Goal: Find contact information: Find contact information

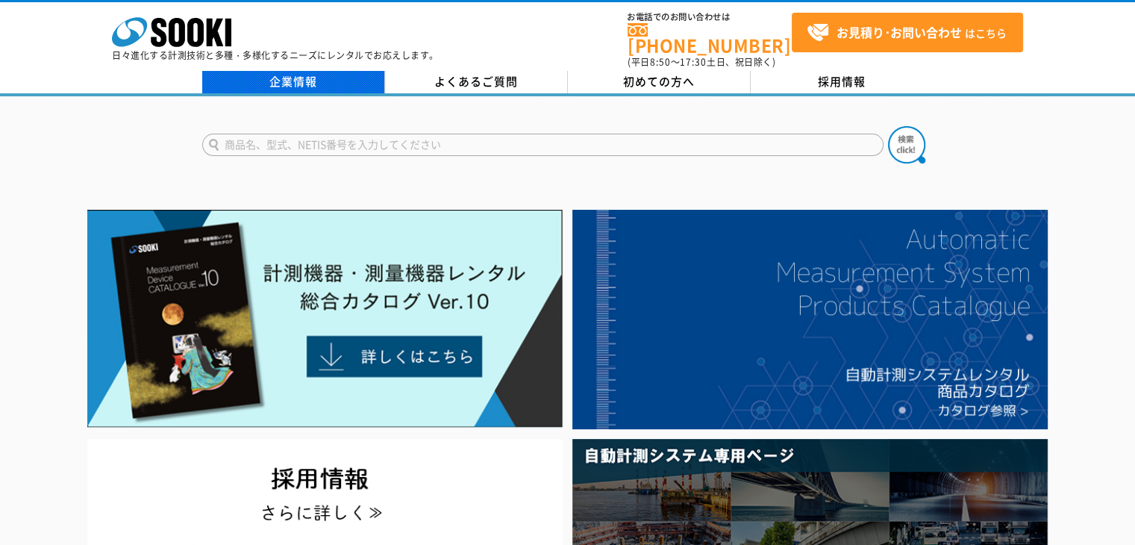
click at [284, 75] on link "企業情報" at bounding box center [293, 82] width 183 height 22
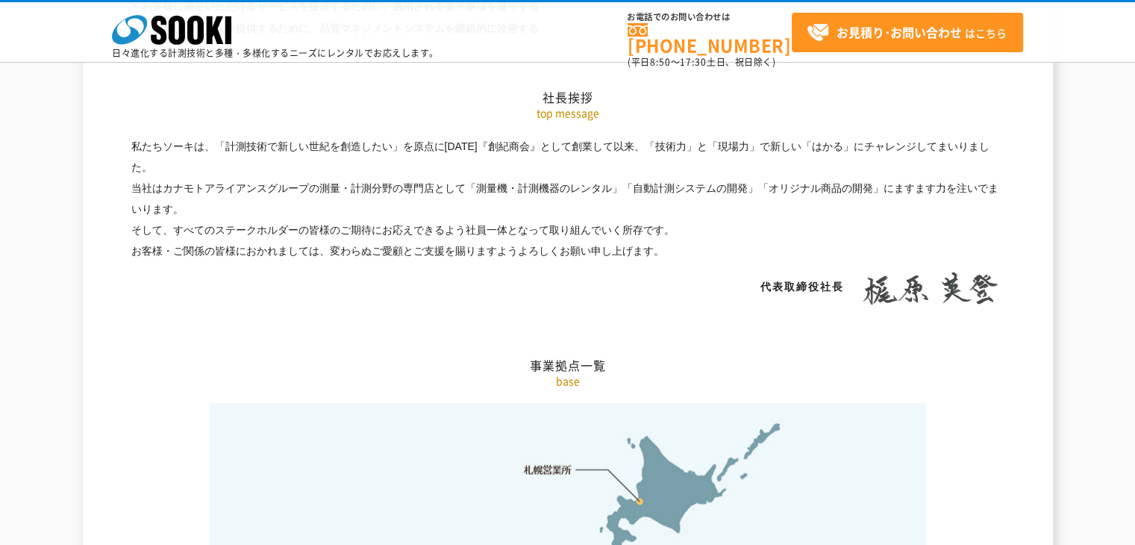
scroll to position [3060, 0]
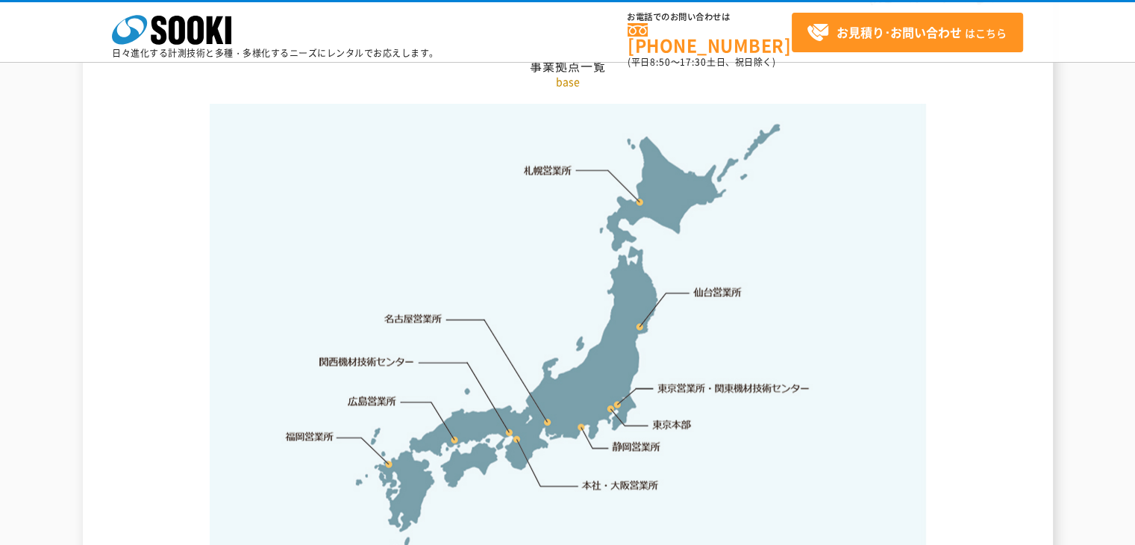
click at [645, 478] on link "本社・大阪営業所" at bounding box center [620, 485] width 78 height 15
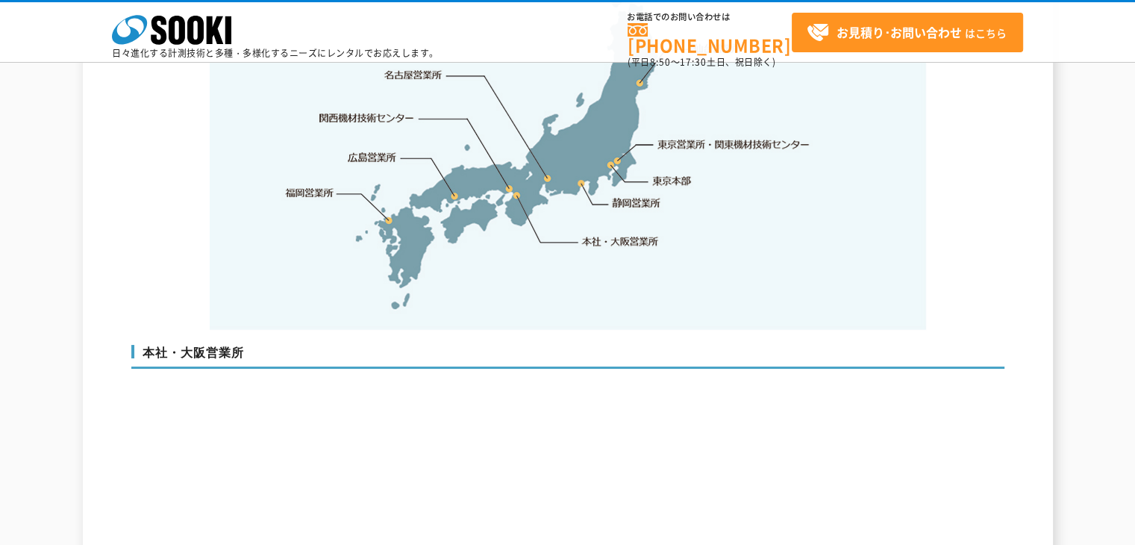
scroll to position [3005, 0]
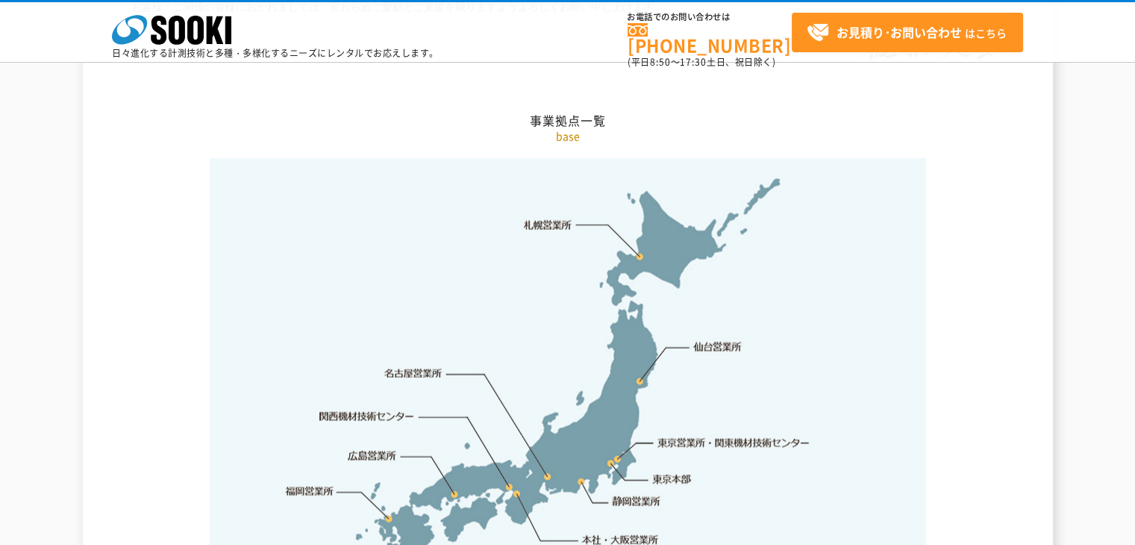
click at [549, 217] on link "札幌営業所" at bounding box center [548, 224] width 49 height 15
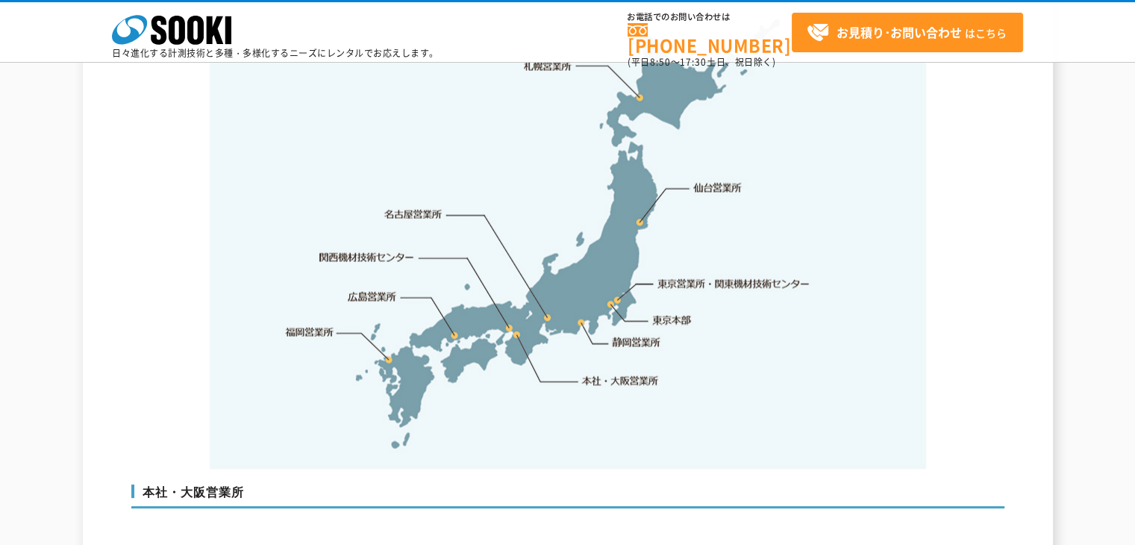
scroll to position [3090, 0]
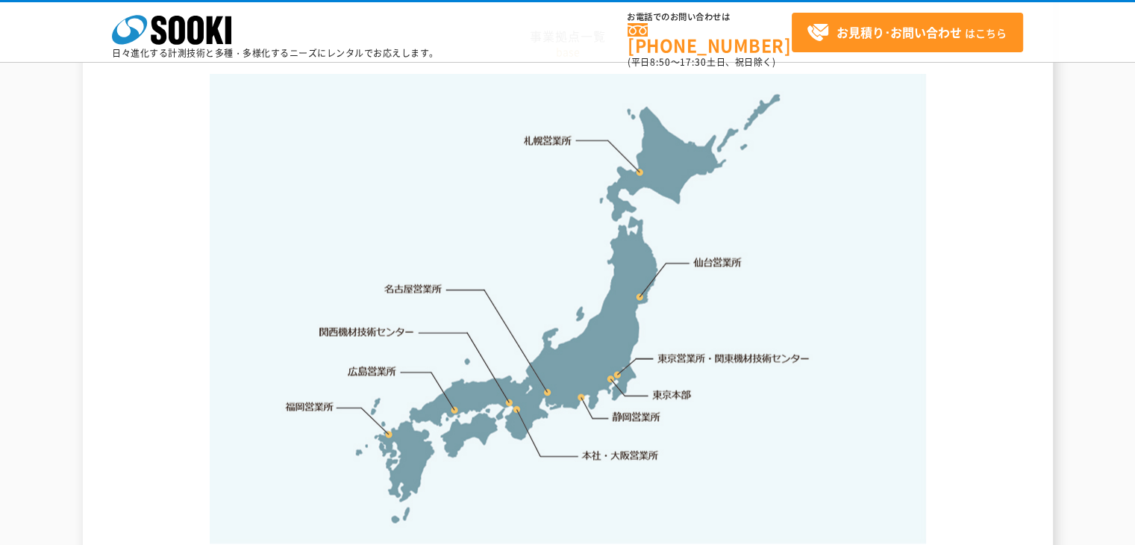
click at [371, 325] on link "関西機材技術センター" at bounding box center [366, 332] width 95 height 15
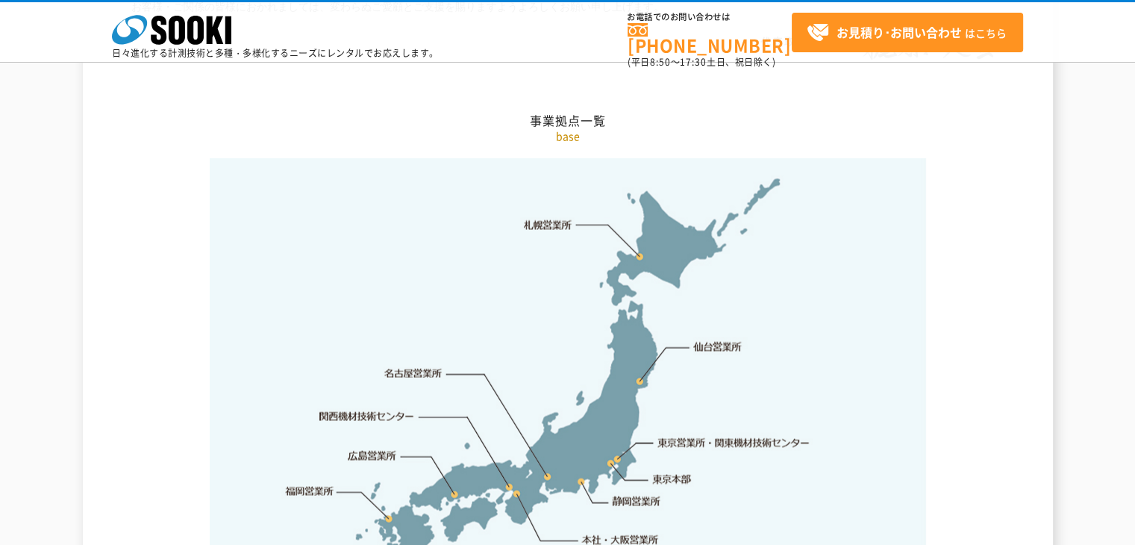
scroll to position [3154, 0]
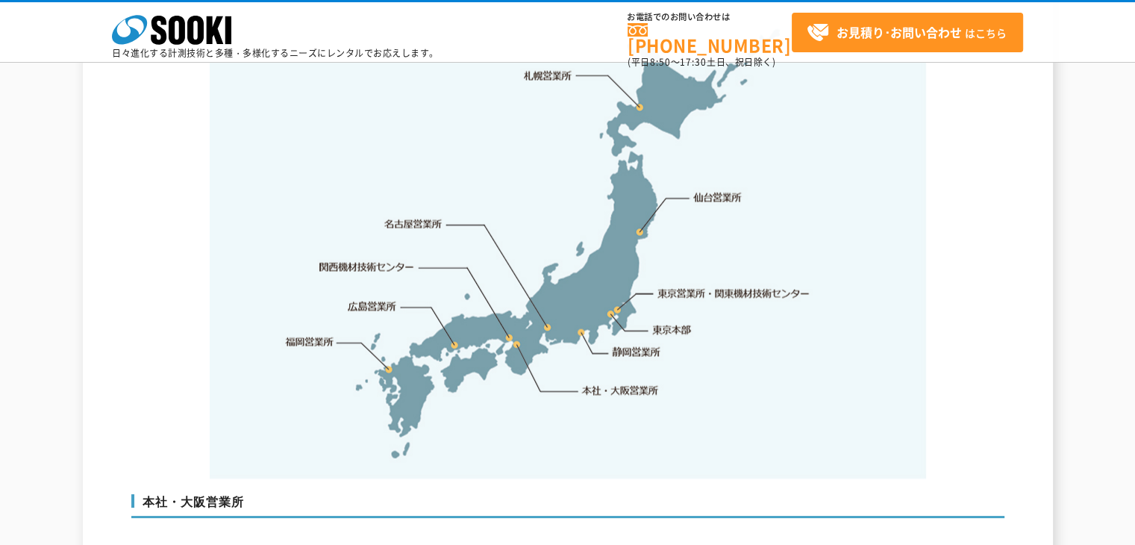
click at [318, 334] on link "福岡営業所" at bounding box center [309, 341] width 49 height 15
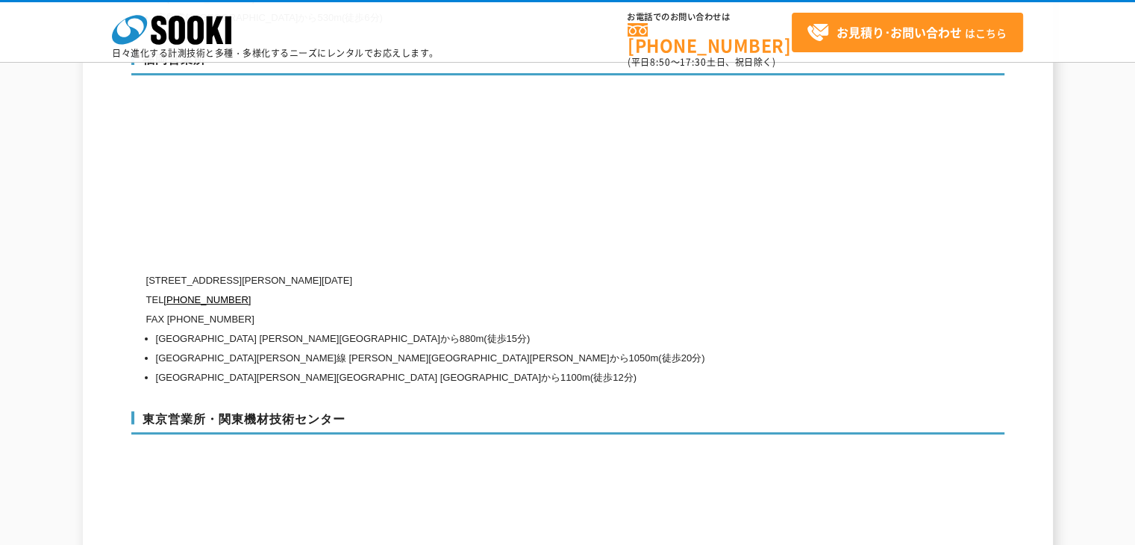
scroll to position [6313, 0]
